Goal: Information Seeking & Learning: Learn about a topic

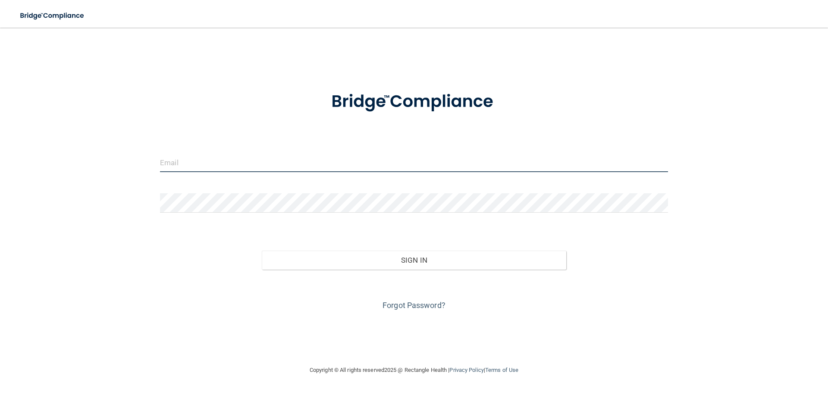
click at [170, 157] on input "email" at bounding box center [414, 162] width 508 height 19
type input "[EMAIL_ADDRESS][DOMAIN_NAME]"
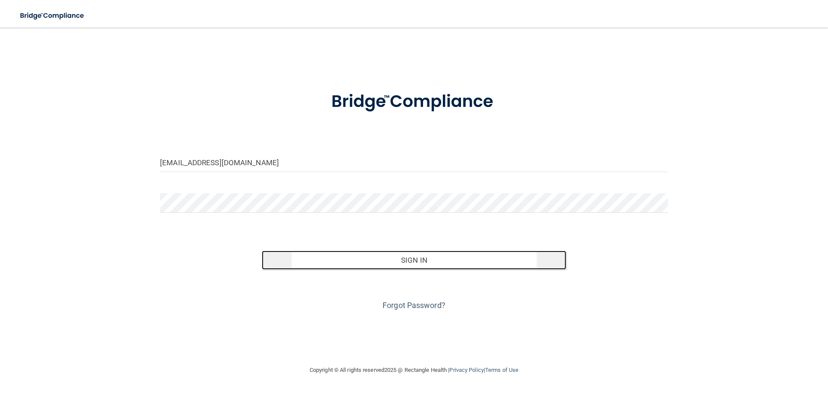
click at [447, 261] on button "Sign In" at bounding box center [414, 259] width 305 height 19
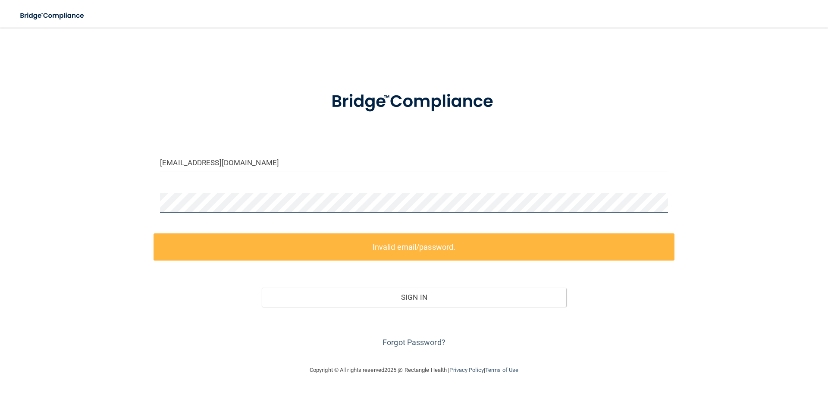
click at [150, 203] on div "croteaukat@gmail.com Invalid email/password. You don't have permission to acces…" at bounding box center [413, 196] width 793 height 320
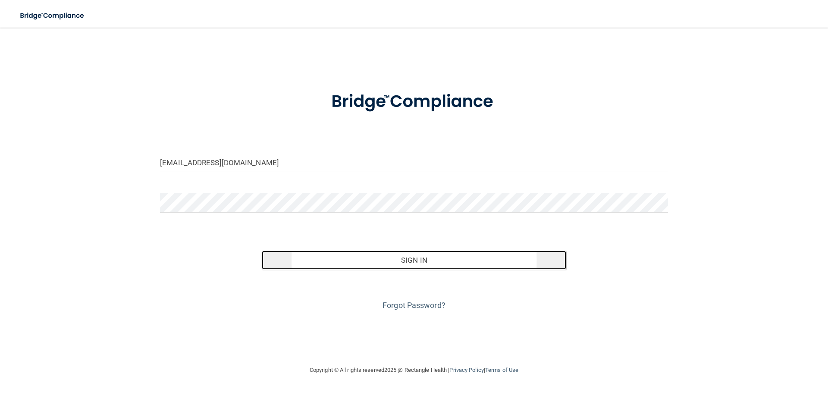
click at [370, 260] on button "Sign In" at bounding box center [414, 259] width 305 height 19
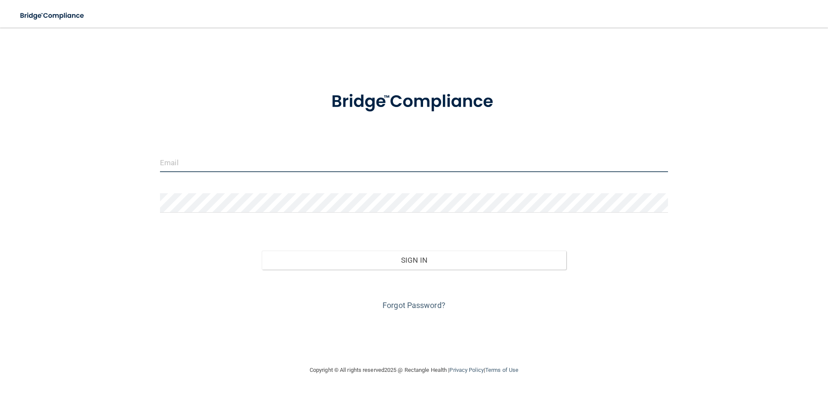
click at [184, 161] on input "email" at bounding box center [414, 162] width 508 height 19
type input "[EMAIL_ADDRESS][DOMAIN_NAME]"
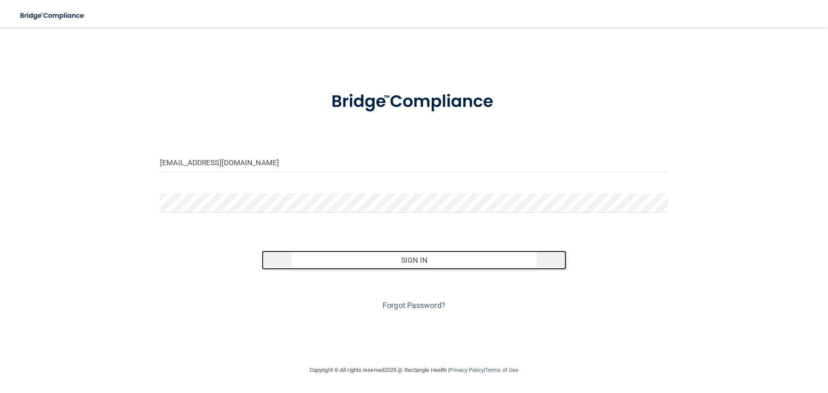
click at [387, 259] on button "Sign In" at bounding box center [414, 259] width 305 height 19
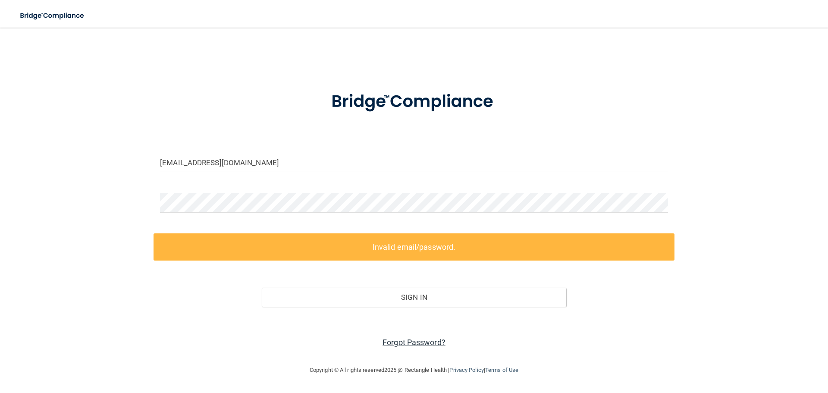
click at [398, 343] on link "Forgot Password?" at bounding box center [413, 342] width 63 height 9
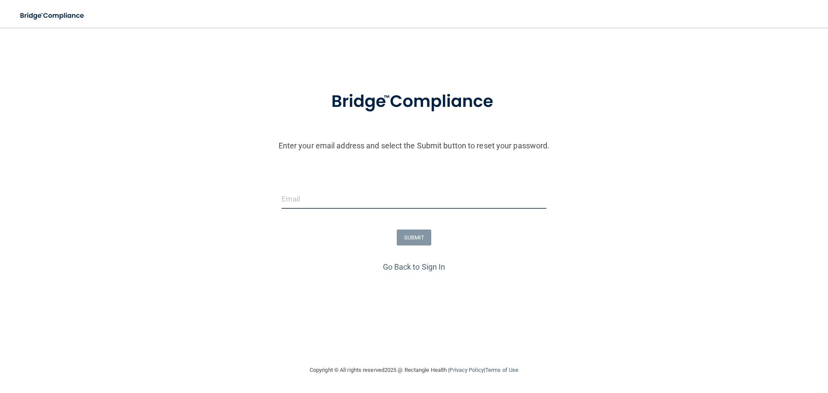
click at [327, 200] on input "email" at bounding box center [413, 198] width 264 height 19
type input "[EMAIL_ADDRESS][DOMAIN_NAME]"
click at [419, 238] on button "SUBMIT" at bounding box center [414, 237] width 35 height 16
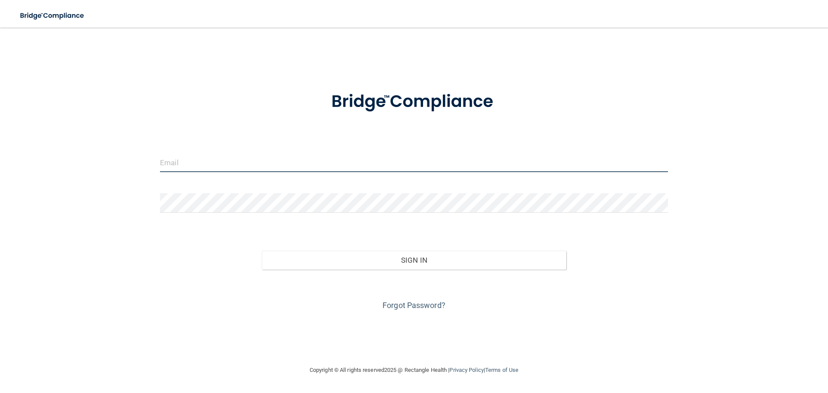
click at [184, 164] on input "email" at bounding box center [414, 162] width 508 height 19
type input "[EMAIL_ADDRESS][DOMAIN_NAME]"
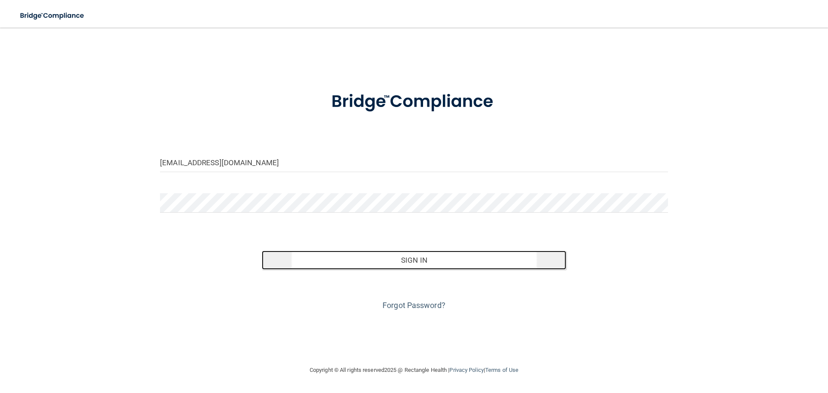
click at [366, 262] on button "Sign In" at bounding box center [414, 259] width 305 height 19
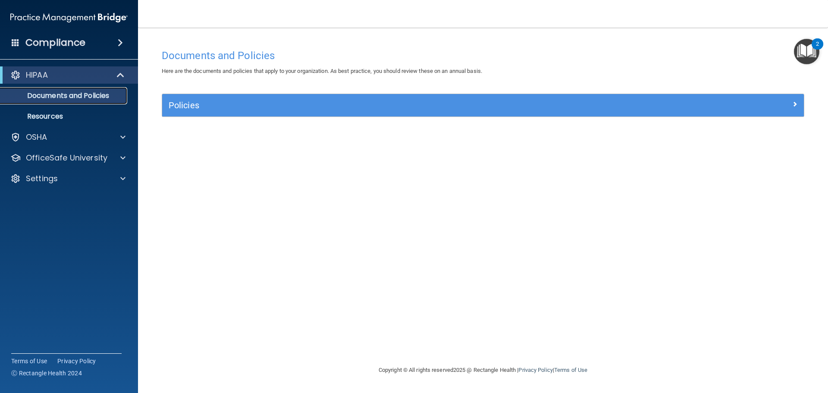
click at [78, 92] on p "Documents and Policies" at bounding box center [65, 95] width 118 height 9
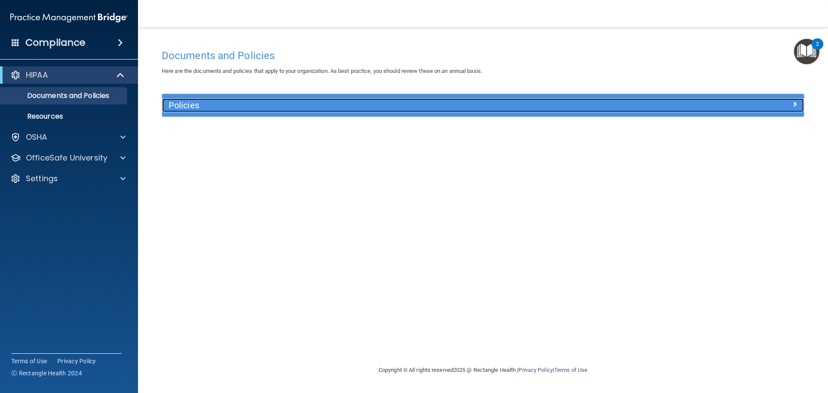
click at [196, 104] on h5 "Policies" at bounding box center [403, 104] width 468 height 9
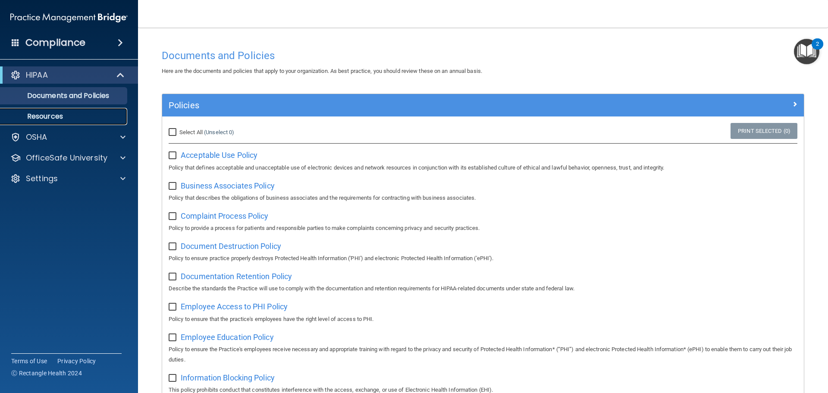
click at [57, 115] on p "Resources" at bounding box center [65, 116] width 118 height 9
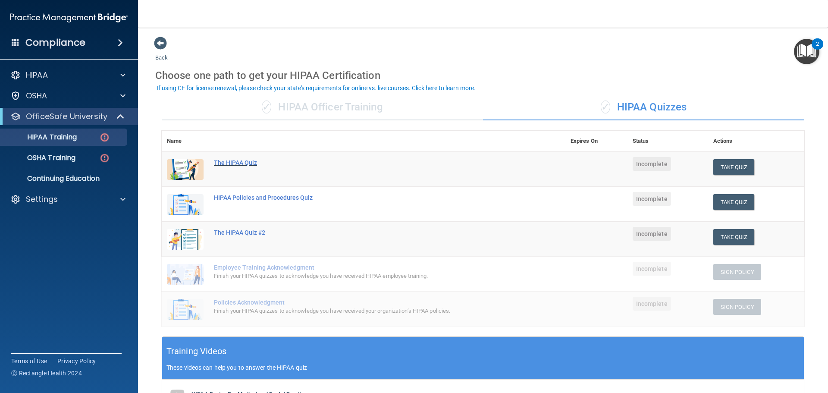
click at [235, 162] on div "The HIPAA Quiz" at bounding box center [368, 162] width 308 height 7
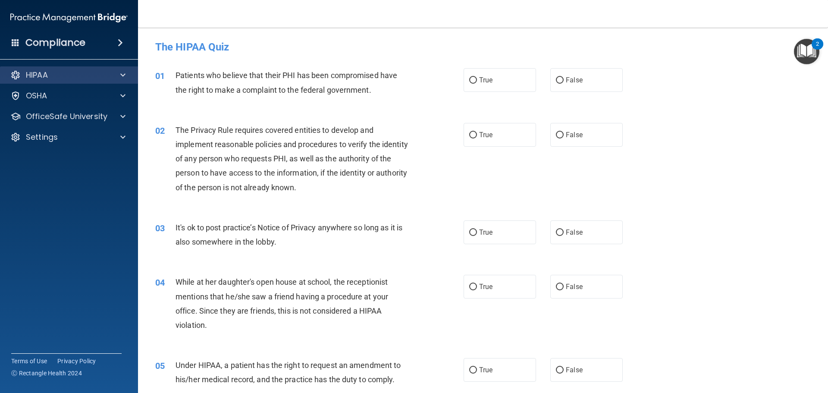
click at [119, 68] on div "HIPAA" at bounding box center [69, 74] width 138 height 17
click at [122, 73] on span at bounding box center [122, 75] width 5 height 10
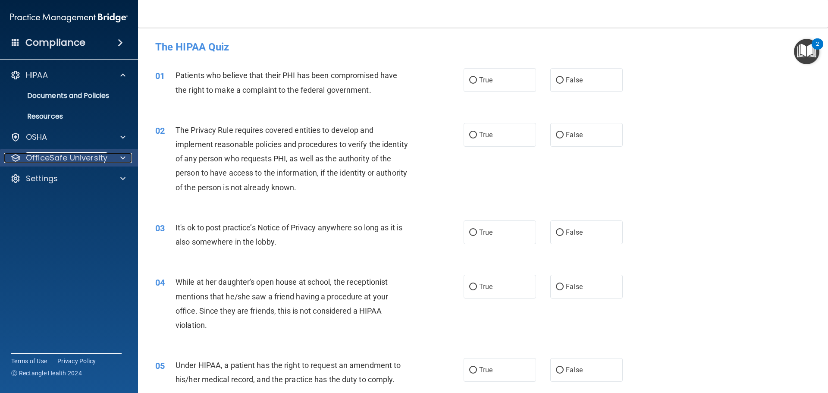
click at [121, 156] on span at bounding box center [122, 158] width 5 height 10
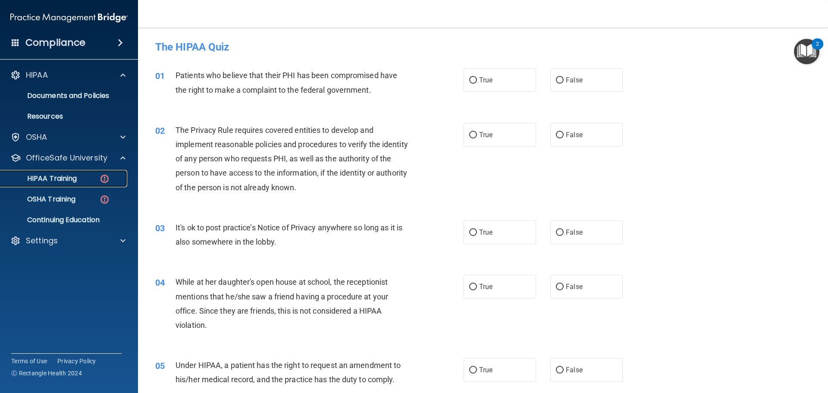
click at [53, 178] on p "HIPAA Training" at bounding box center [41, 178] width 71 height 9
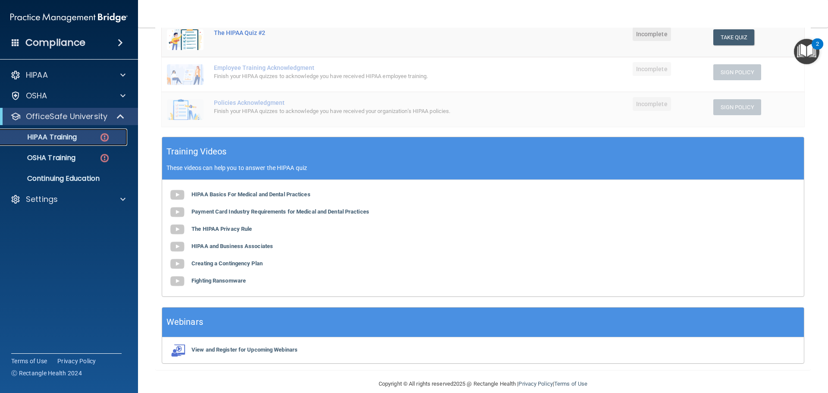
scroll to position [211, 0]
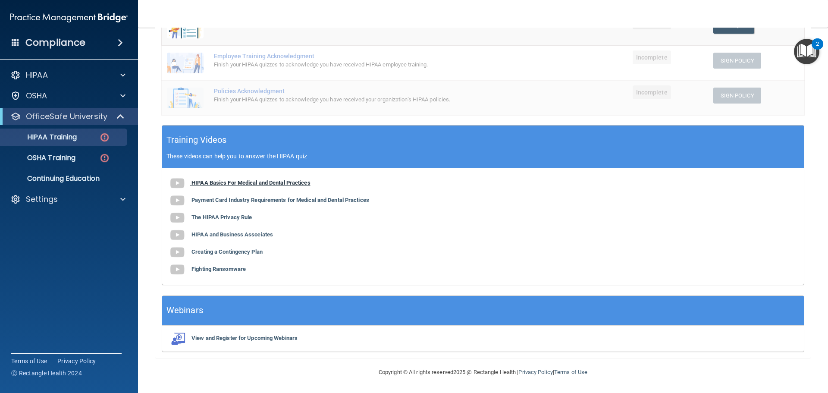
click at [217, 181] on b "HIPAA Basics For Medical and Dental Practices" at bounding box center [250, 182] width 119 height 6
click at [210, 201] on b "Payment Card Industry Requirements for Medical and Dental Practices" at bounding box center [280, 200] width 178 height 6
